Goal: Book appointment/travel/reservation

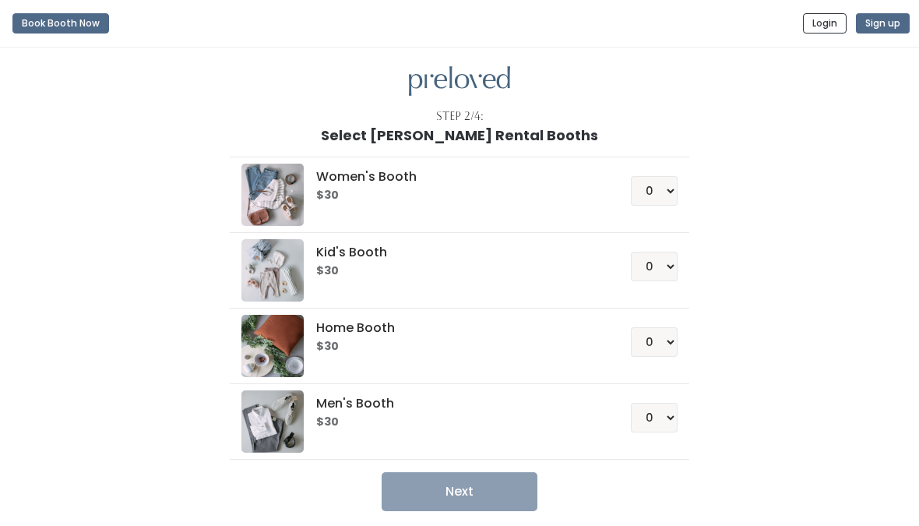
click at [629, 196] on div "0 1 2 3 4" at bounding box center [636, 185] width 84 height 42
click at [284, 192] on img at bounding box center [272, 195] width 62 height 62
click at [436, 512] on div "Step 2/4: Select Holladay Rental Booths Women's Booth $30 0 1 2 3 4 Kid's Booth…" at bounding box center [459, 298] width 919 height 501
click at [57, 32] on button "Book Booth Now" at bounding box center [60, 23] width 97 height 20
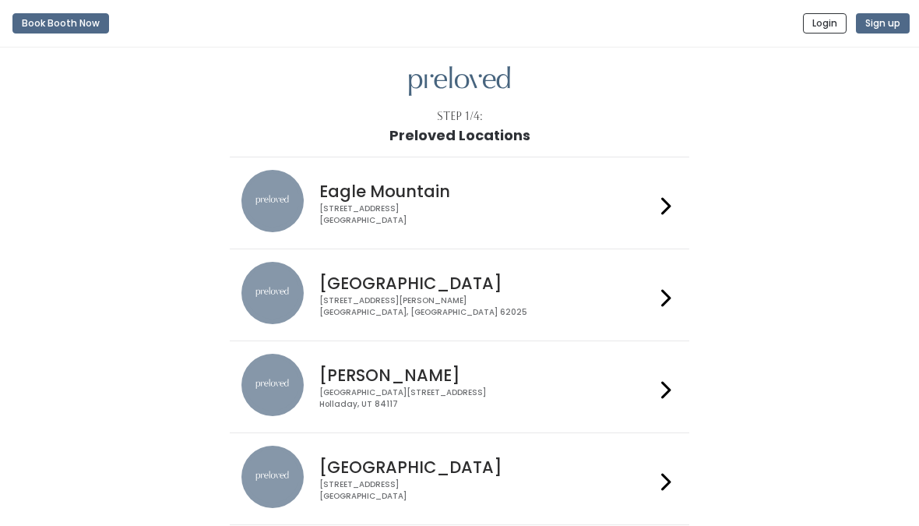
click at [664, 409] on div at bounding box center [666, 387] width 10 height 54
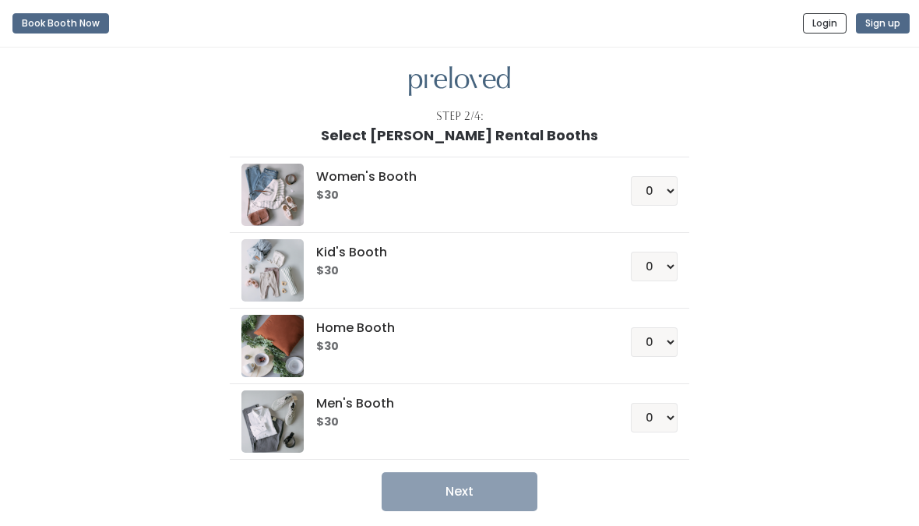
click at [280, 207] on img at bounding box center [272, 195] width 62 height 62
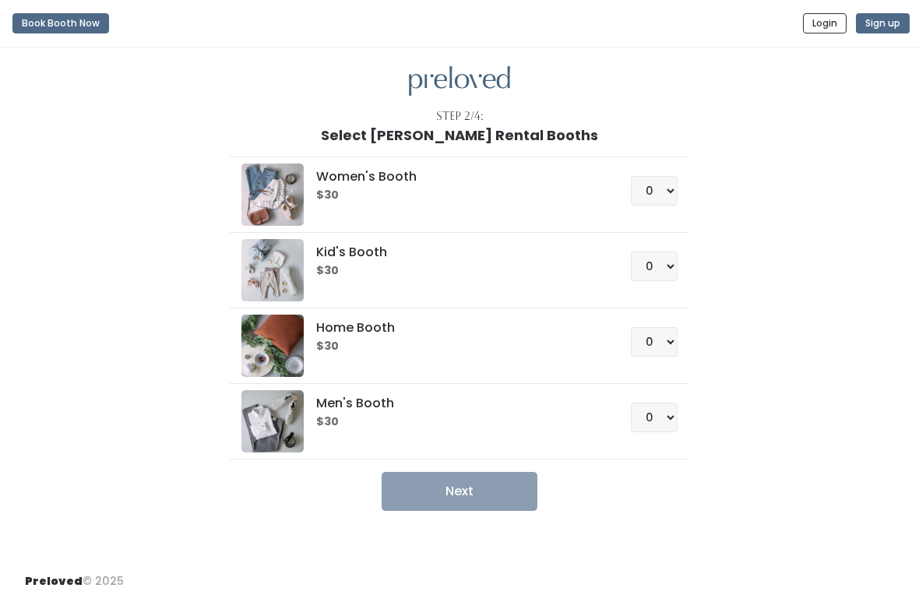
click at [280, 207] on img at bounding box center [272, 195] width 62 height 62
click at [337, 189] on h6 "$30" at bounding box center [454, 195] width 277 height 12
click at [58, 18] on button "Book Booth Now" at bounding box center [60, 23] width 97 height 20
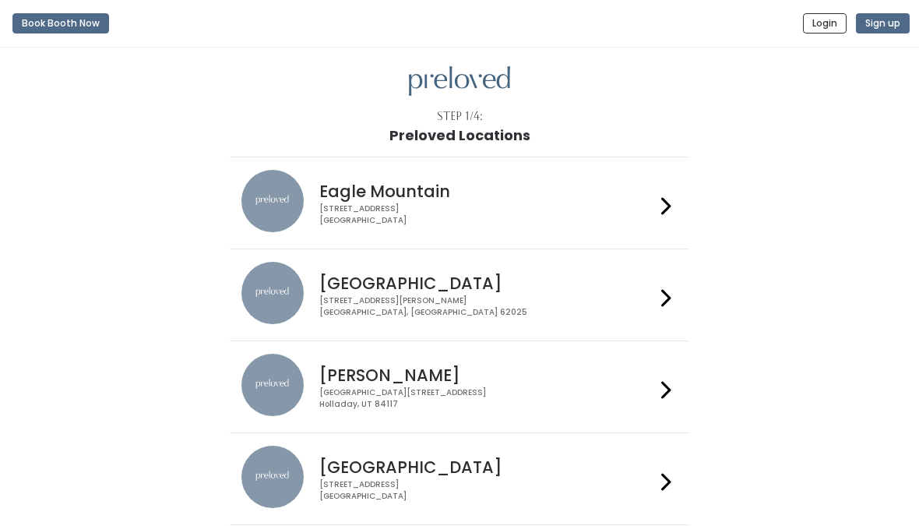
click at [69, 19] on button "Book Booth Now" at bounding box center [60, 23] width 97 height 20
